Goal: Navigation & Orientation: Find specific page/section

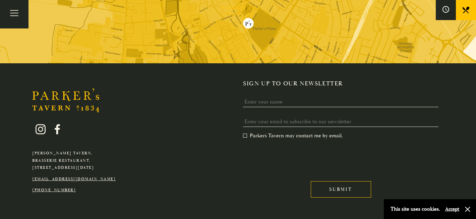
scroll to position [1337, 0]
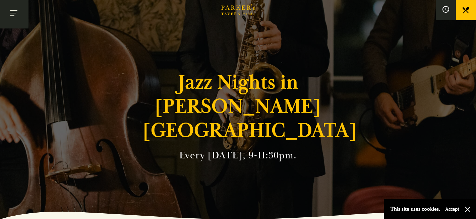
click at [23, 20] on button "Toggle navigation" at bounding box center [14, 14] width 29 height 29
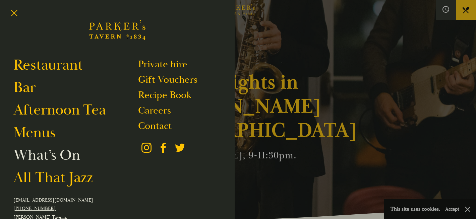
click at [38, 154] on link "What’s On" at bounding box center [46, 155] width 67 height 19
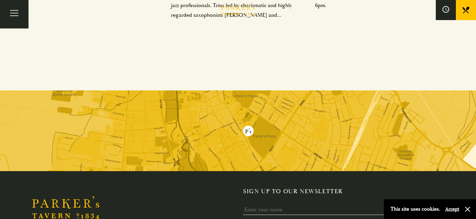
scroll to position [570, 0]
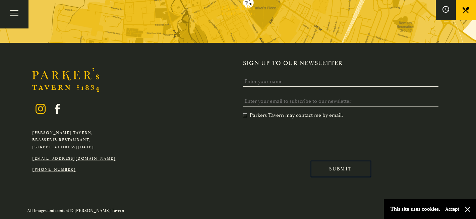
click at [38, 113] on icon at bounding box center [41, 109] width 10 height 10
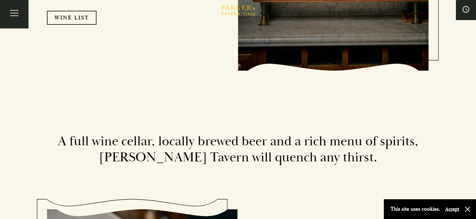
scroll to position [1052, 0]
